Goal: Task Accomplishment & Management: Manage account settings

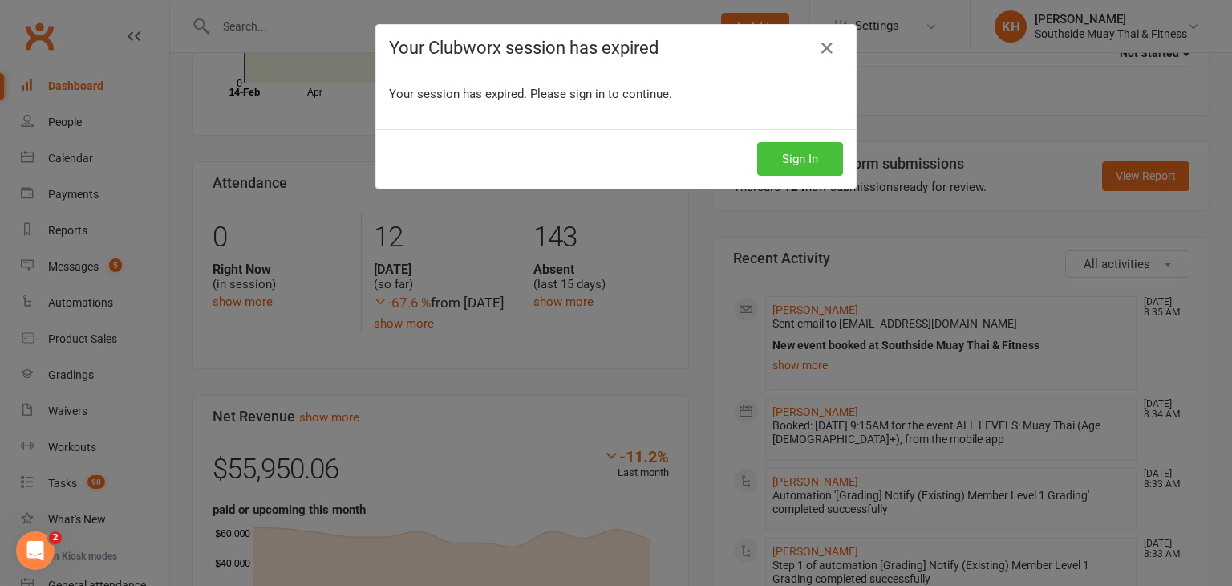
scroll to position [150, 0]
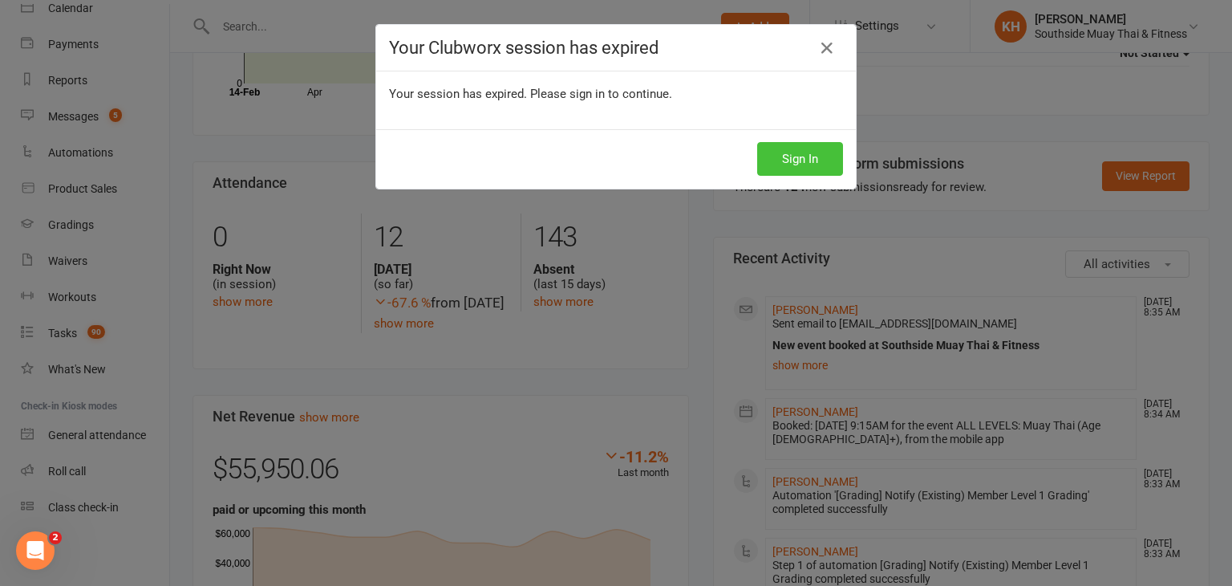
click at [784, 166] on button "Sign In" at bounding box center [800, 159] width 86 height 34
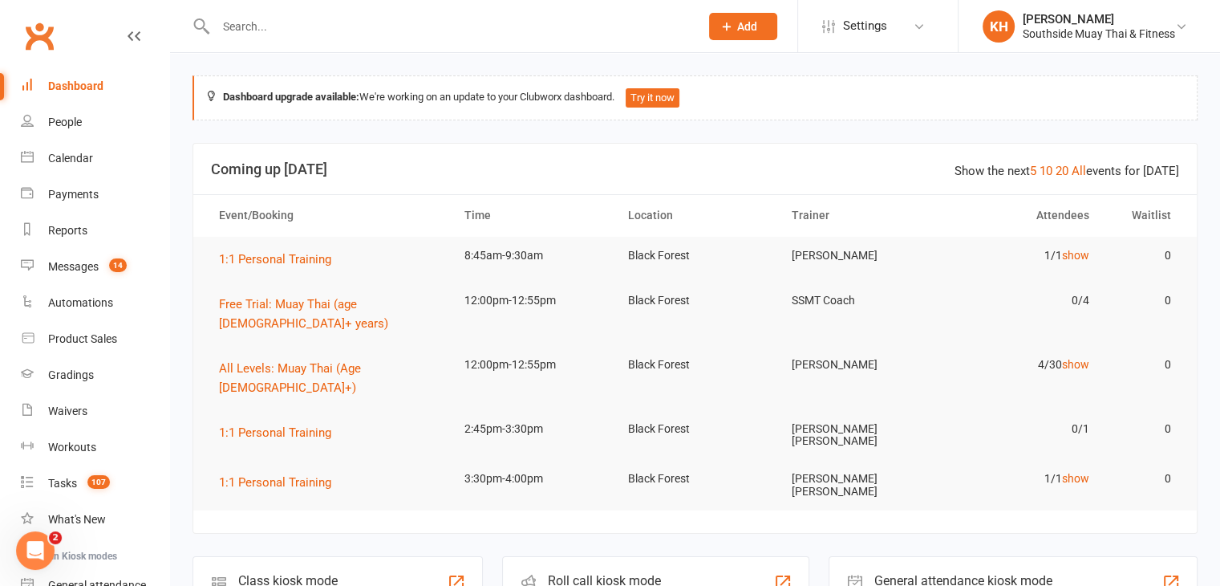
click at [257, 30] on input "text" at bounding box center [449, 26] width 477 height 22
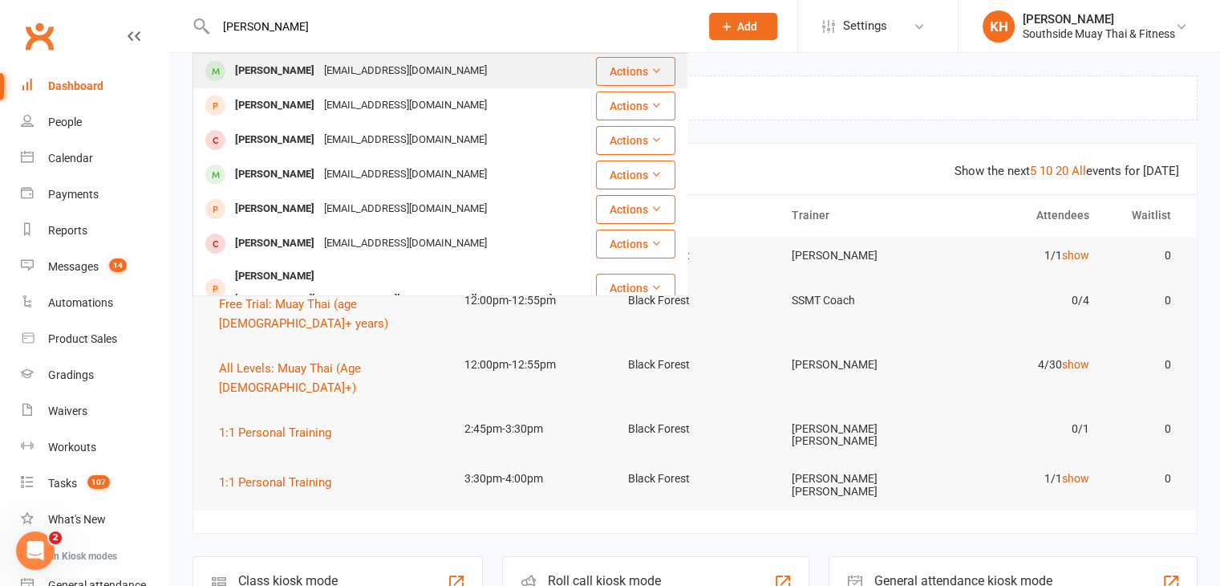
type input "[PERSON_NAME]"
click at [217, 71] on span at bounding box center [215, 71] width 20 height 20
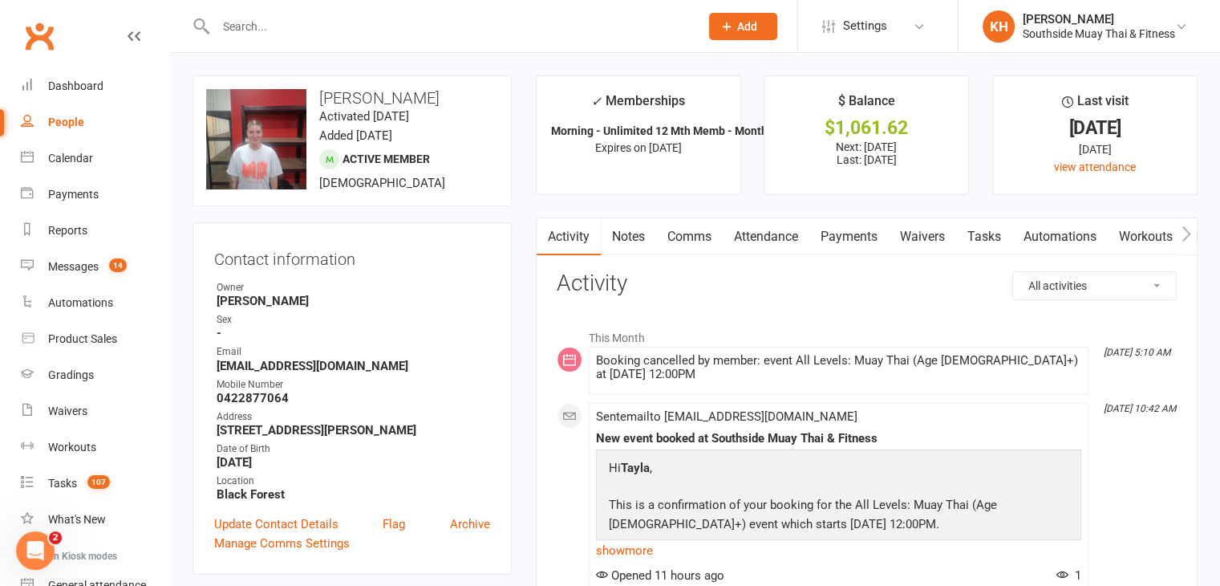
click at [764, 241] on link "Attendance" at bounding box center [766, 236] width 87 height 37
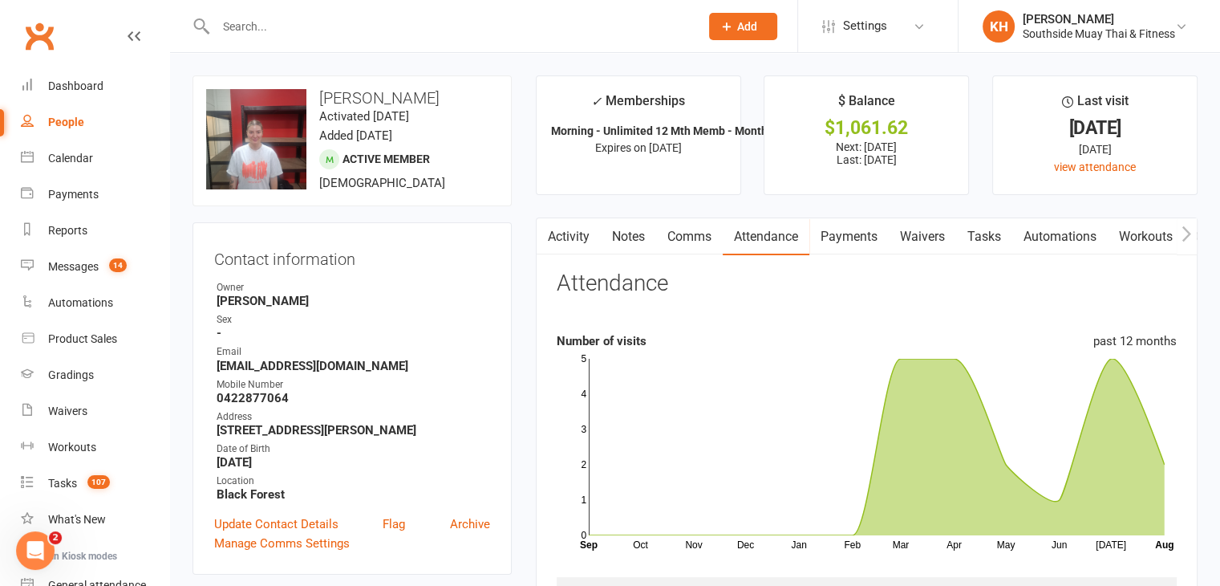
click at [626, 234] on link "Notes" at bounding box center [628, 236] width 55 height 37
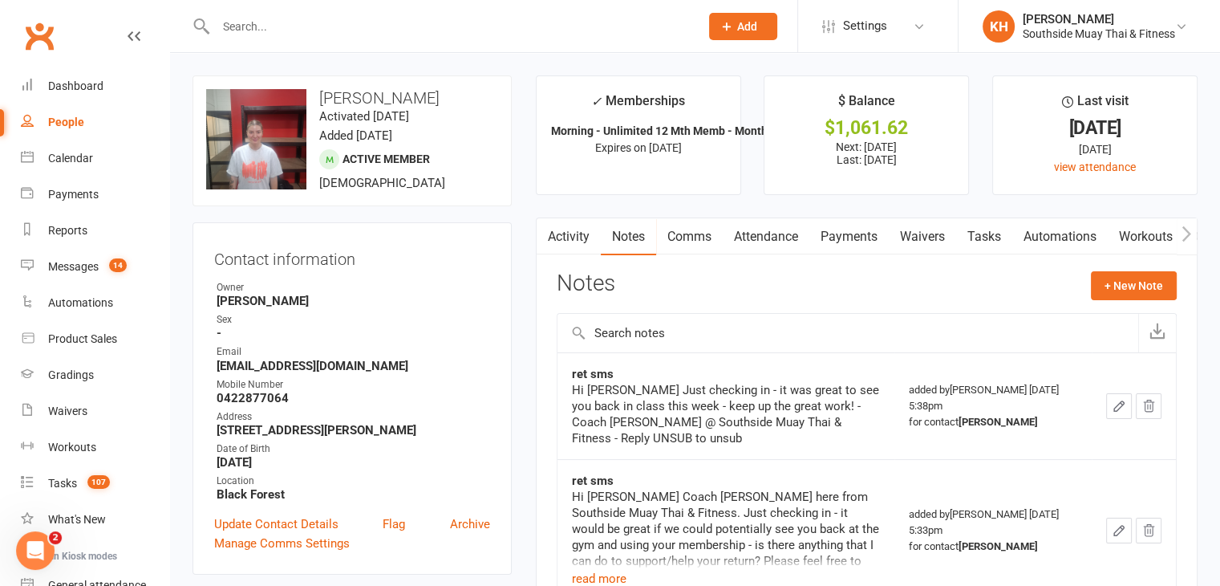
click at [944, 240] on link "Waivers" at bounding box center [922, 236] width 67 height 37
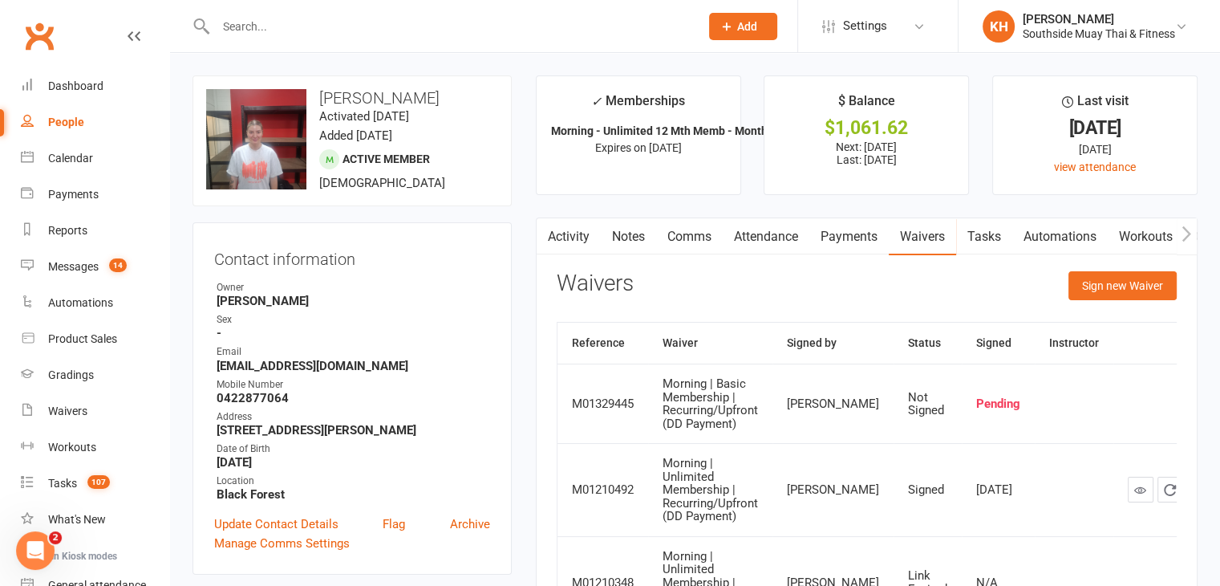
click at [558, 229] on link "Activity" at bounding box center [569, 236] width 64 height 37
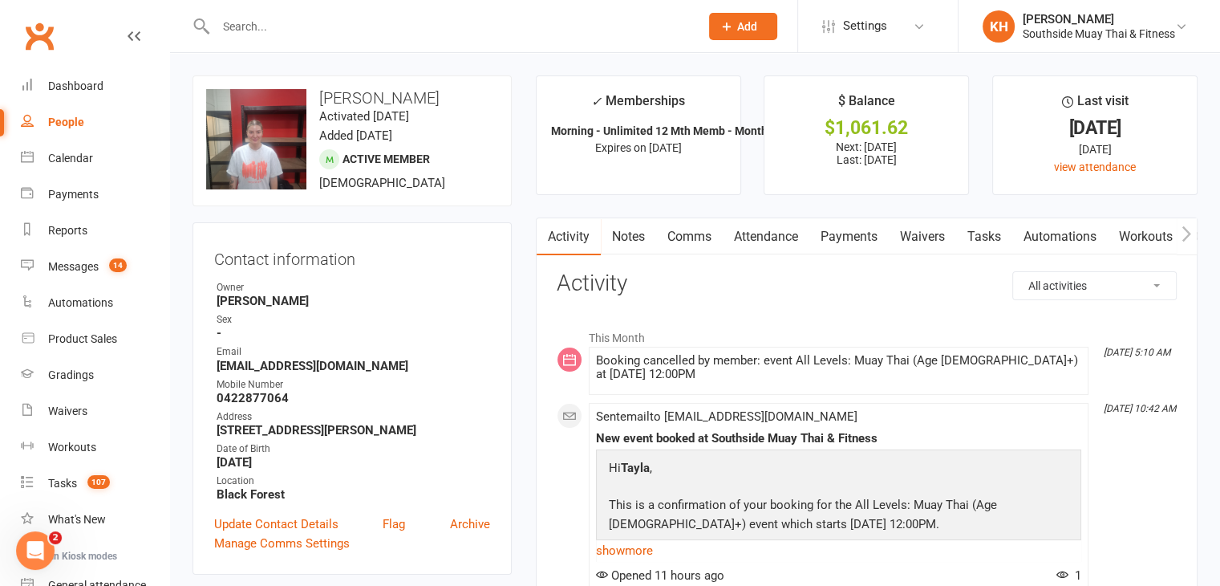
click at [870, 245] on link "Payments" at bounding box center [848, 236] width 79 height 37
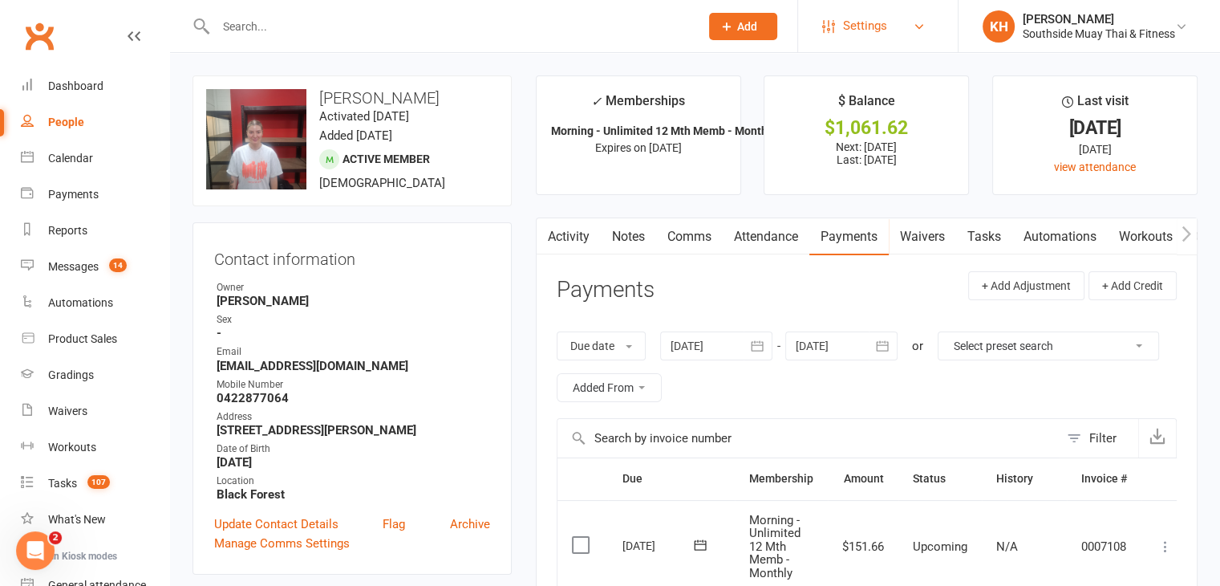
click at [890, 23] on link "Settings" at bounding box center [878, 26] width 112 height 36
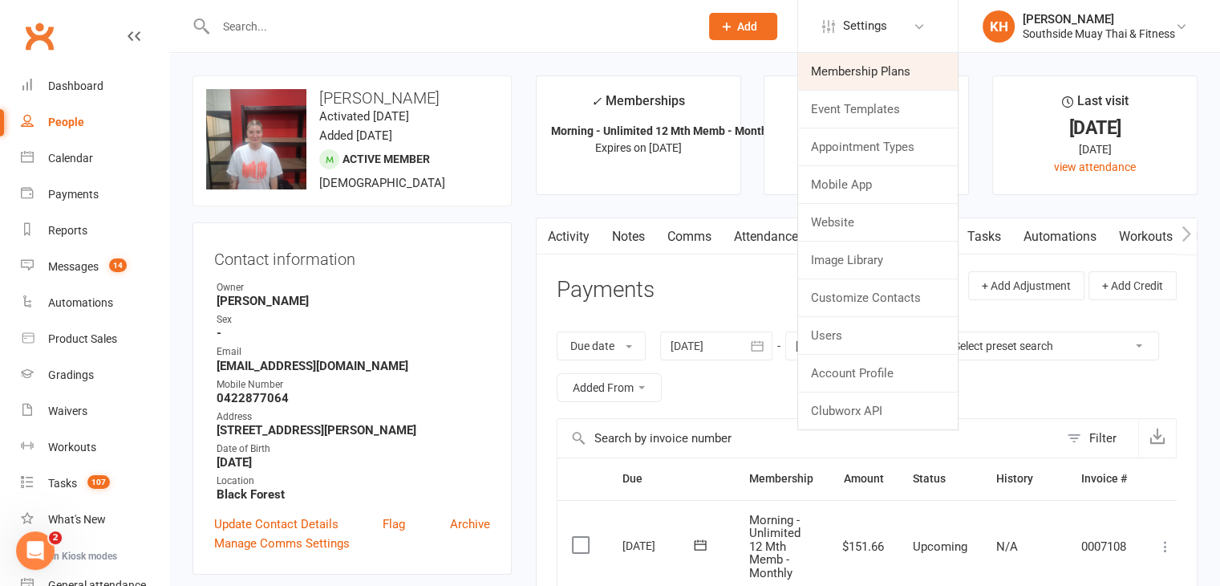
click at [849, 65] on link "Membership Plans" at bounding box center [878, 71] width 160 height 37
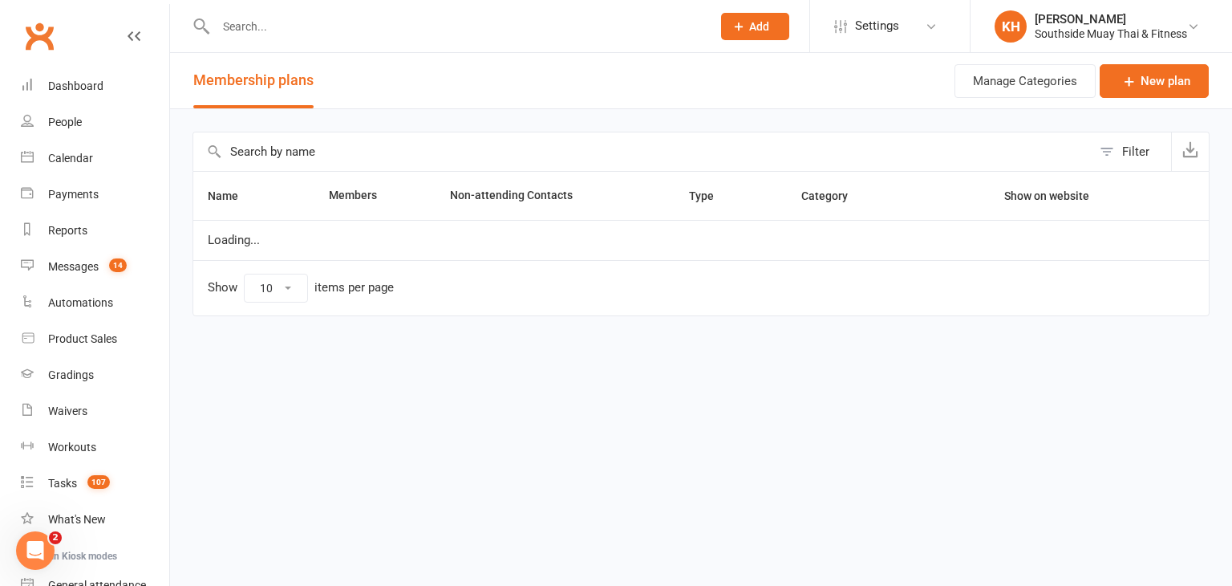
select select "100"
click at [350, 155] on input "text" at bounding box center [642, 151] width 898 height 39
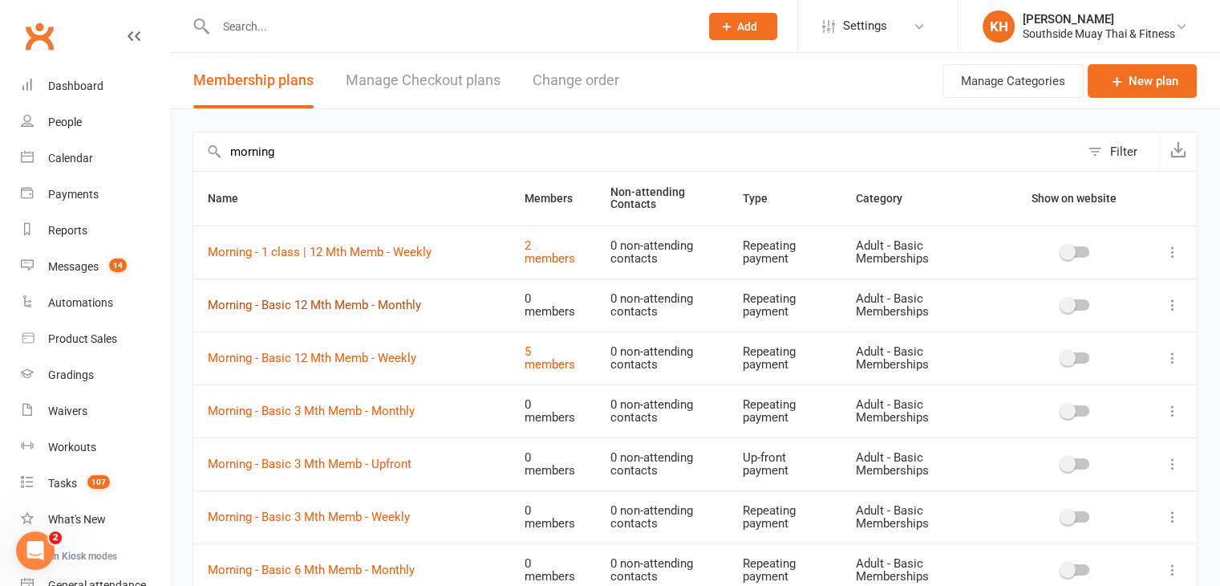
type input "morning"
click at [316, 299] on link "Morning - Basic 12 Mth Memb - Monthly" at bounding box center [314, 305] width 213 height 14
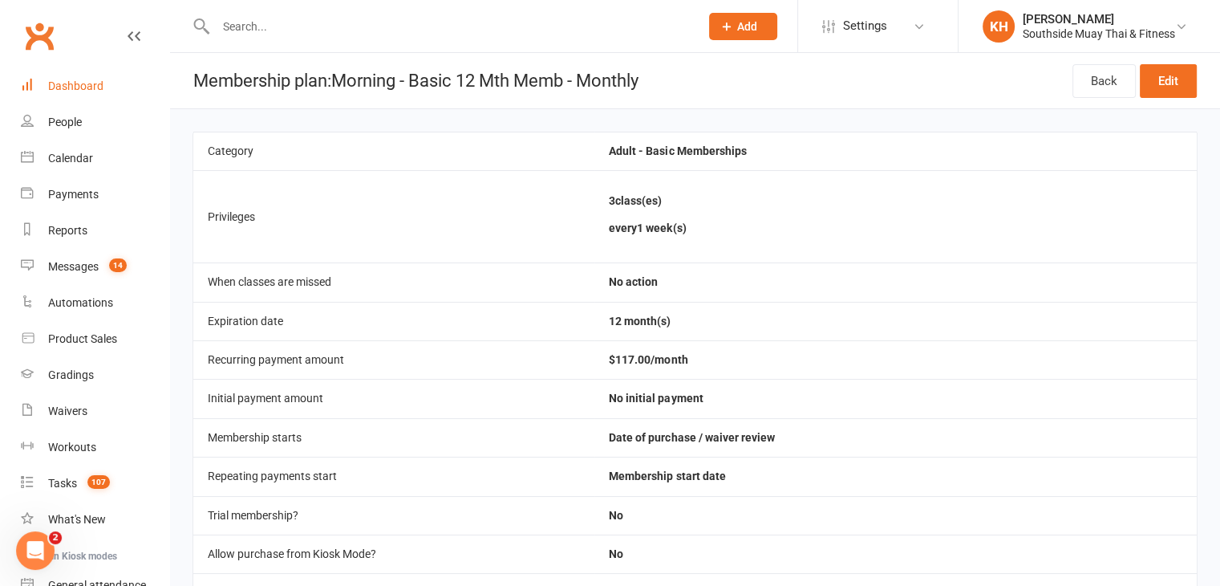
click at [57, 90] on div "Dashboard" at bounding box center [75, 85] width 55 height 13
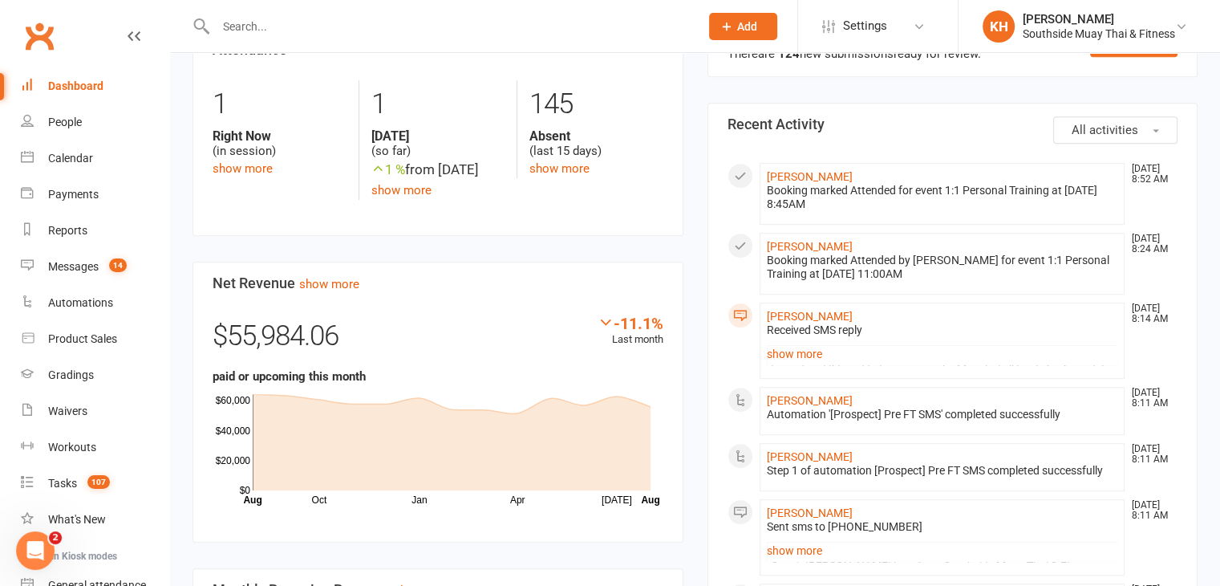
scroll to position [873, 0]
